Goal: Go to known website: Go to known website

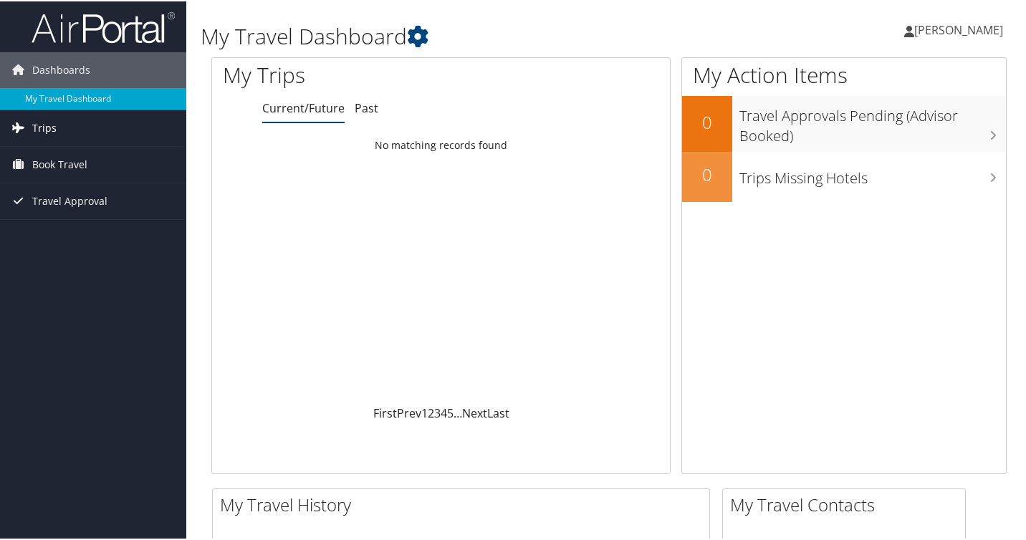
click at [39, 131] on span "Trips" at bounding box center [44, 127] width 24 height 36
click at [51, 223] on span "Book Travel" at bounding box center [59, 228] width 55 height 36
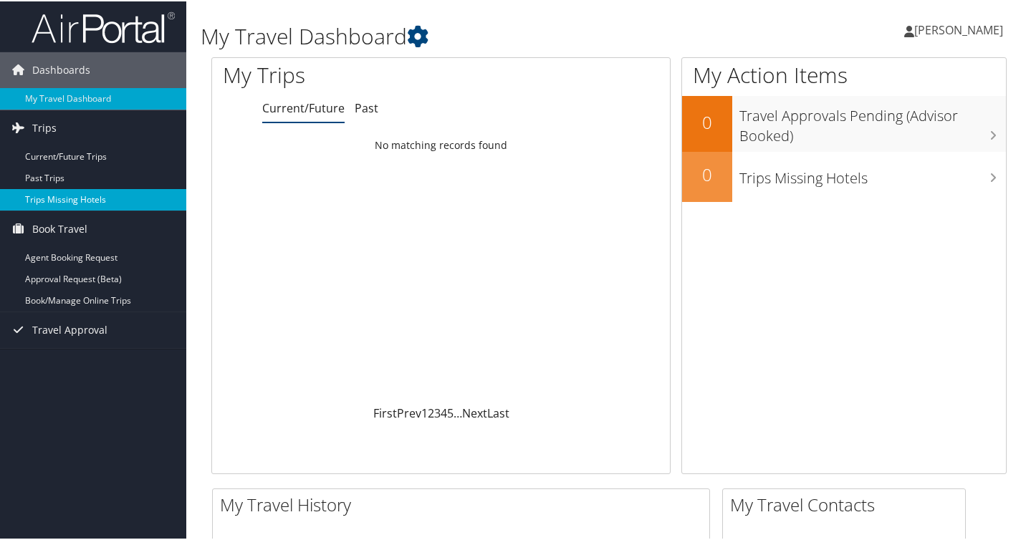
click at [67, 203] on link "Trips Missing Hotels" at bounding box center [93, 198] width 186 height 21
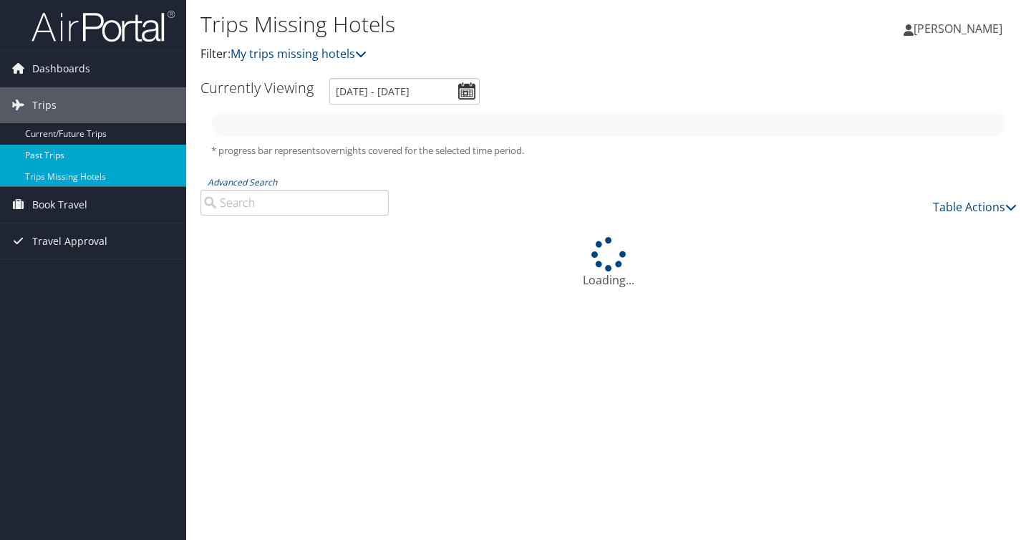
click at [11, 153] on link "Past Trips" at bounding box center [93, 155] width 186 height 21
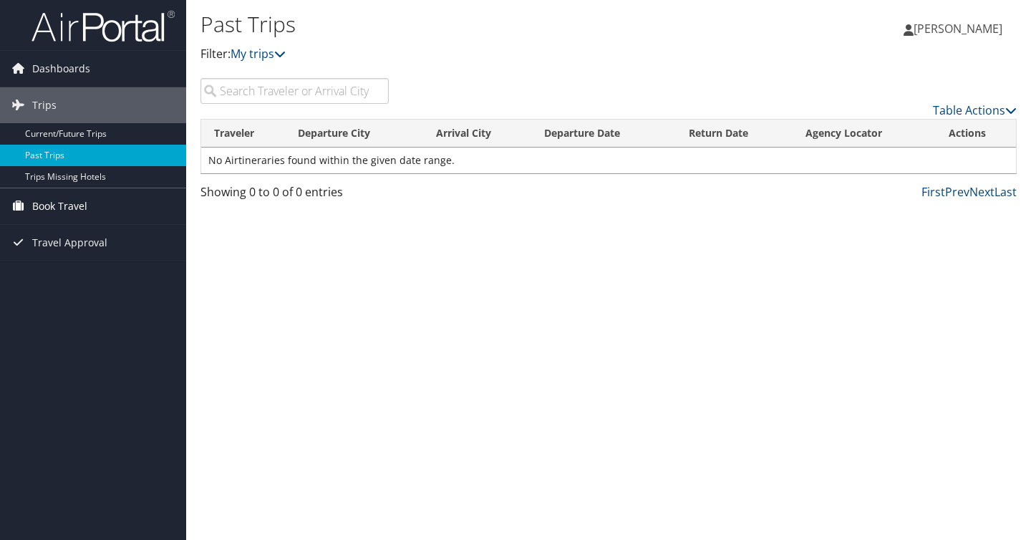
click at [27, 206] on icon at bounding box center [17, 205] width 21 height 21
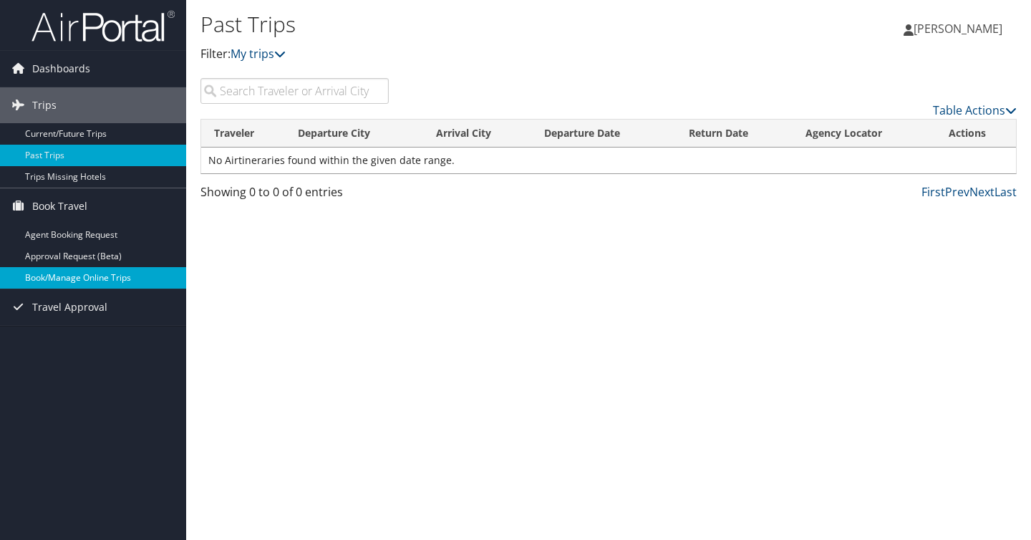
click at [47, 274] on link "Book/Manage Online Trips" at bounding box center [93, 277] width 186 height 21
